Goal: Transaction & Acquisition: Purchase product/service

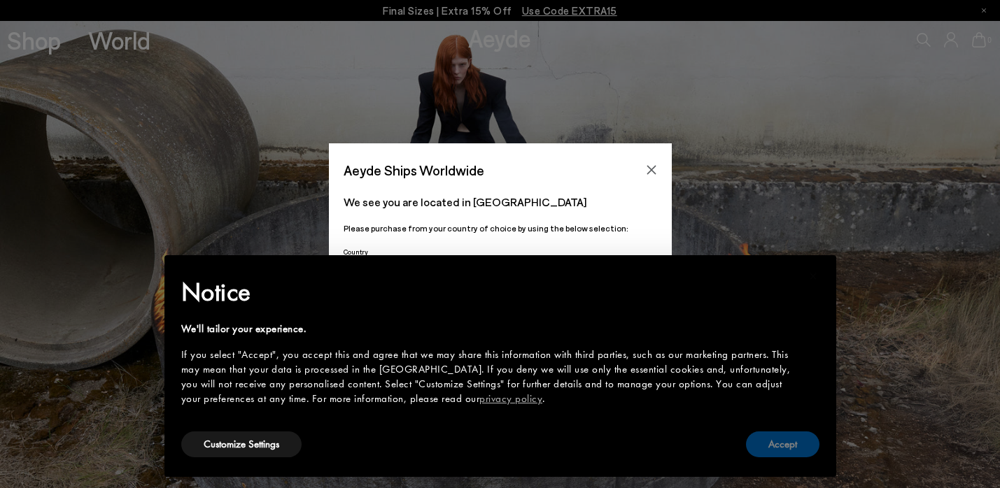
click at [799, 449] on button "Accept" at bounding box center [782, 445] width 73 height 26
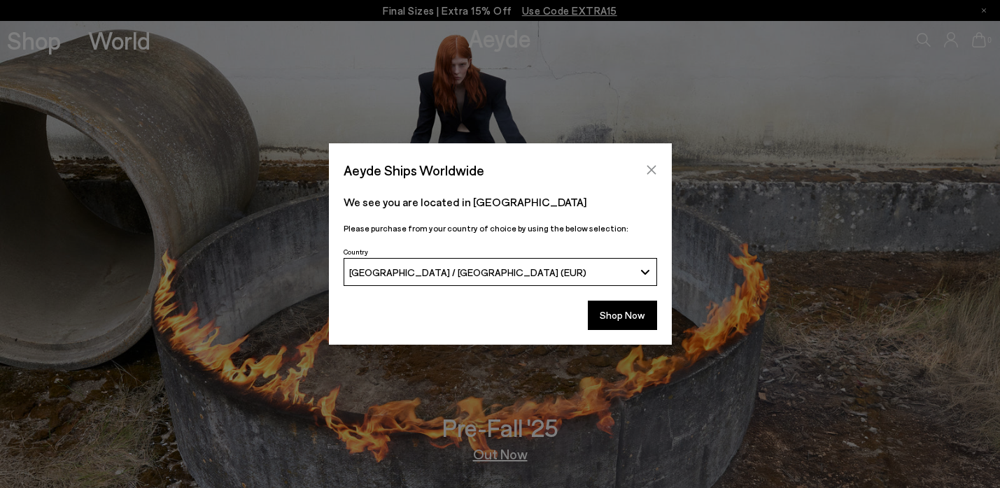
click at [649, 176] on button "Close" at bounding box center [651, 170] width 21 height 21
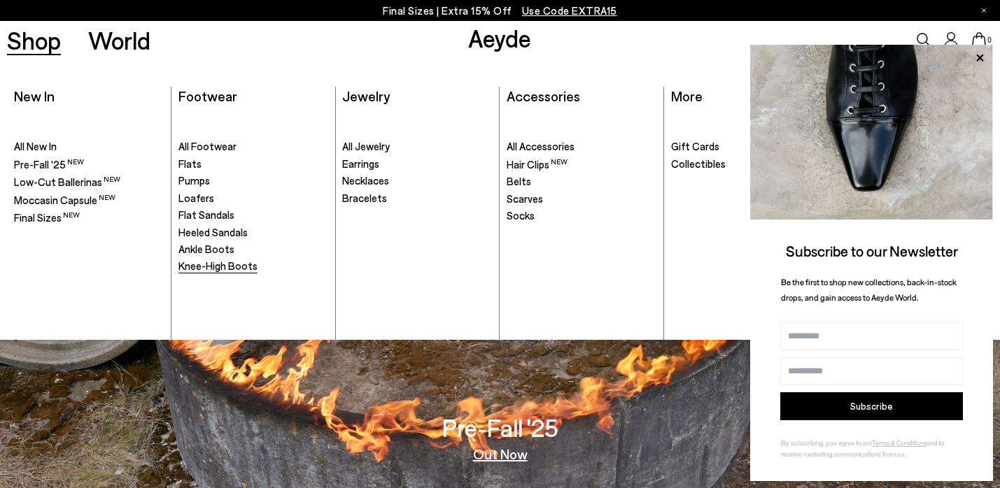
click at [239, 266] on span "Knee-High Boots" at bounding box center [217, 266] width 79 height 13
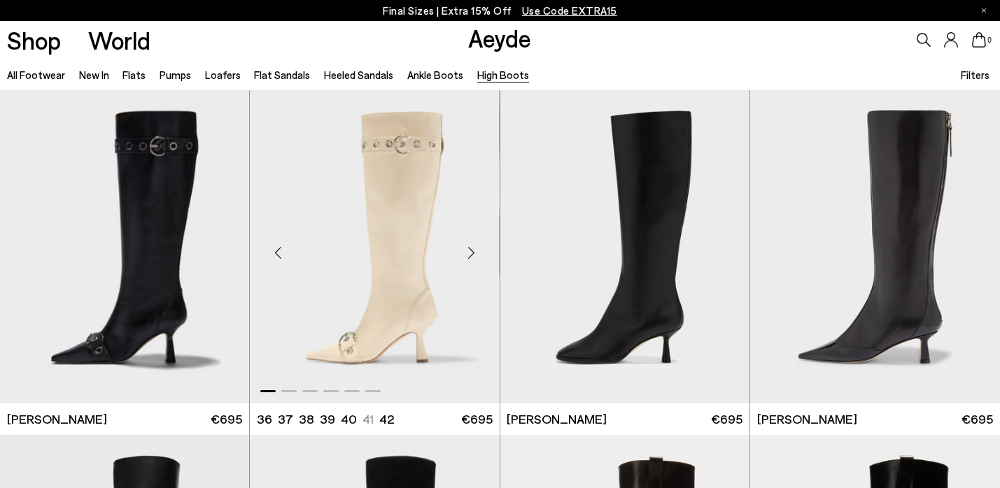
click at [474, 247] on div "Next slide" at bounding box center [472, 253] width 42 height 42
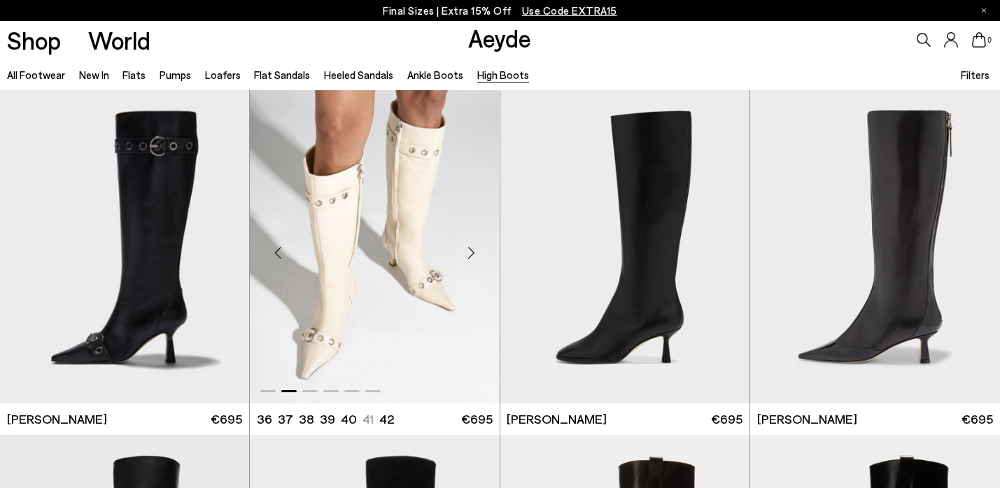
click at [474, 247] on div "Next slide" at bounding box center [472, 253] width 42 height 42
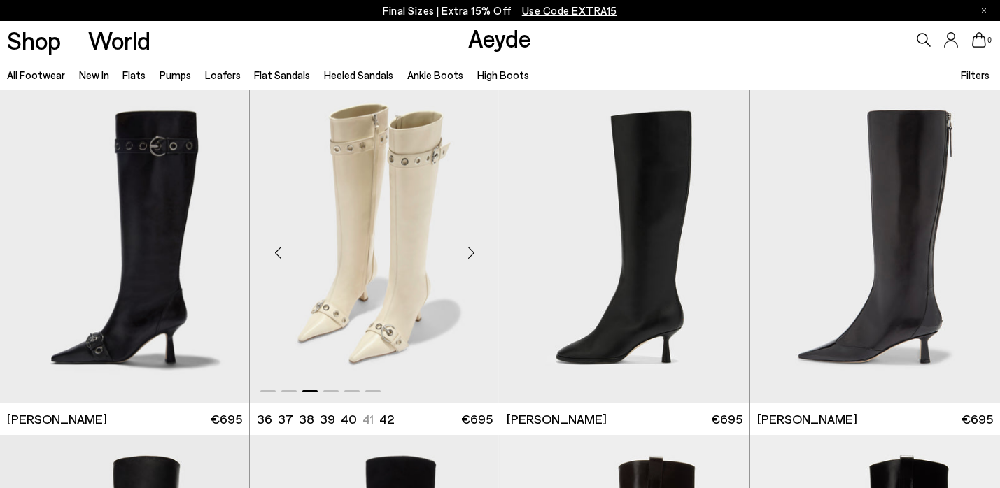
click at [474, 247] on div "Next slide" at bounding box center [472, 253] width 42 height 42
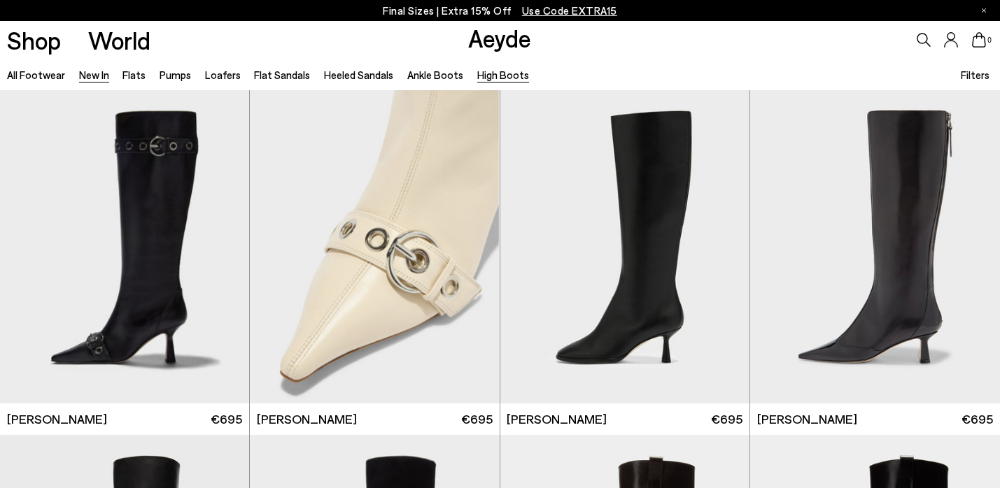
click at [91, 71] on link "New In" at bounding box center [94, 75] width 30 height 13
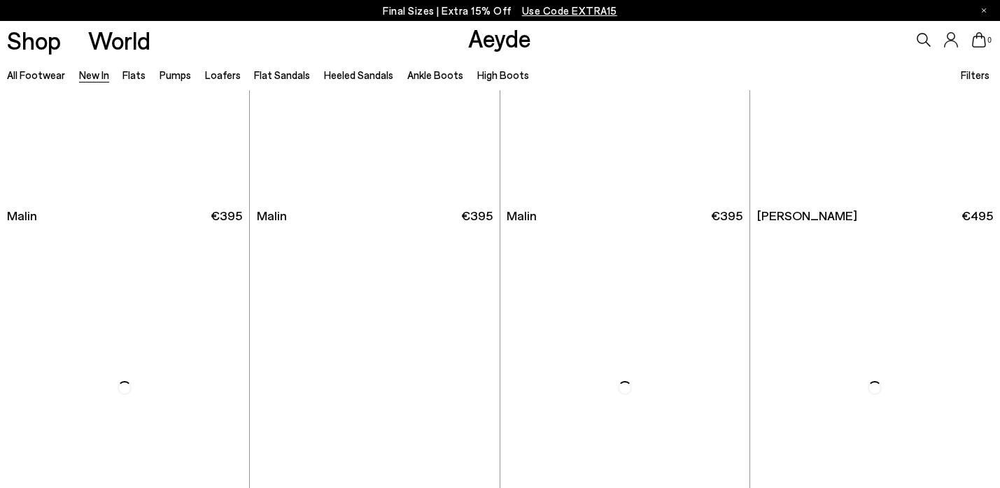
scroll to position [3834, 0]
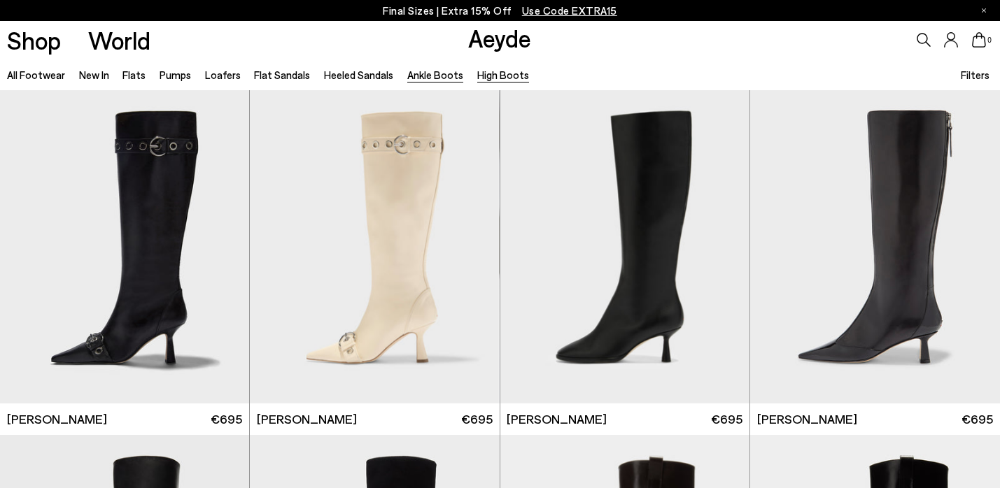
click at [421, 77] on link "Ankle Boots" at bounding box center [435, 75] width 56 height 13
